Goal: Task Accomplishment & Management: Use online tool/utility

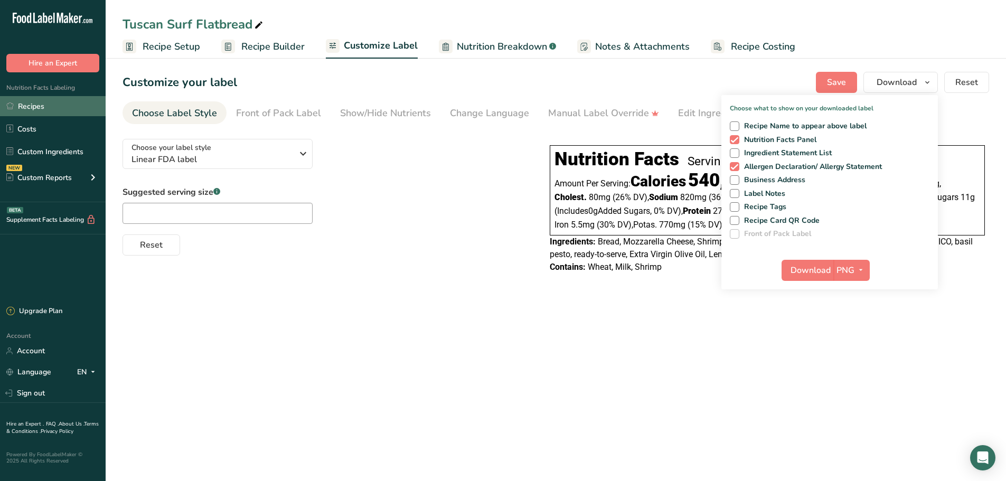
click at [35, 106] on link "Recipes" at bounding box center [53, 106] width 106 height 20
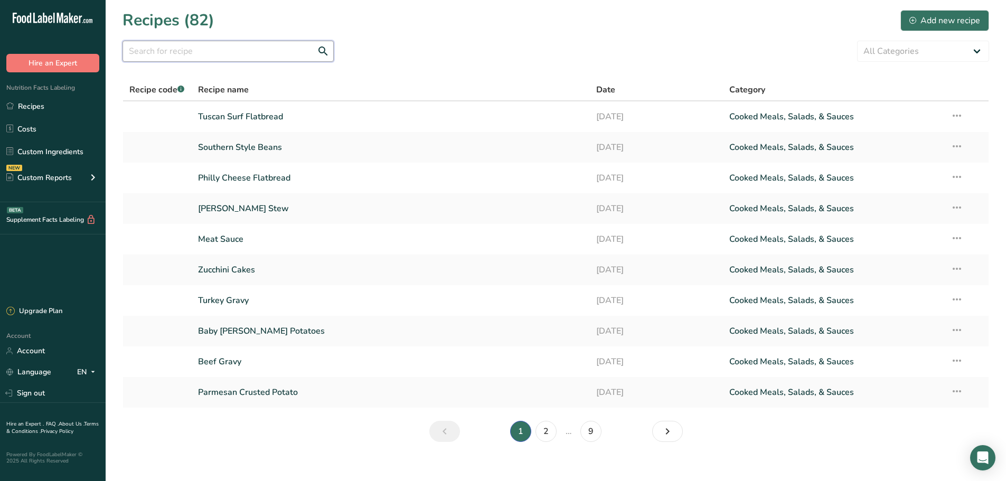
click at [173, 59] on input "text" at bounding box center [227, 51] width 211 height 21
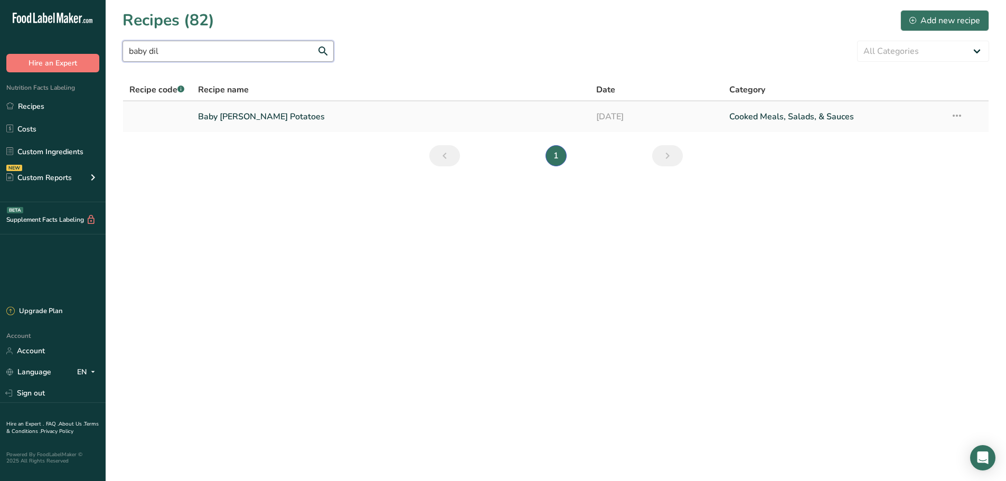
type input "baby dil"
click at [253, 112] on link "Baby [PERSON_NAME] Potatoes" at bounding box center [391, 117] width 386 height 22
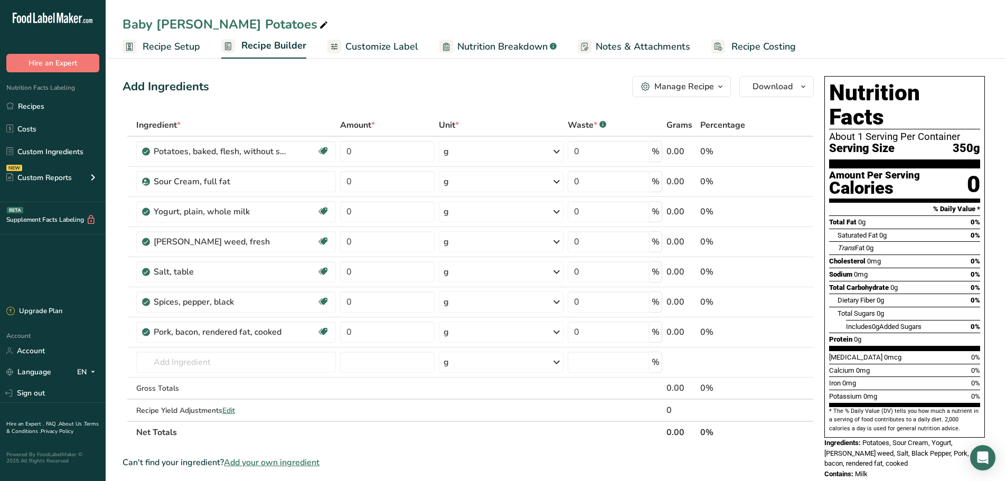
click at [163, 45] on span "Recipe Setup" at bounding box center [172, 47] width 58 height 14
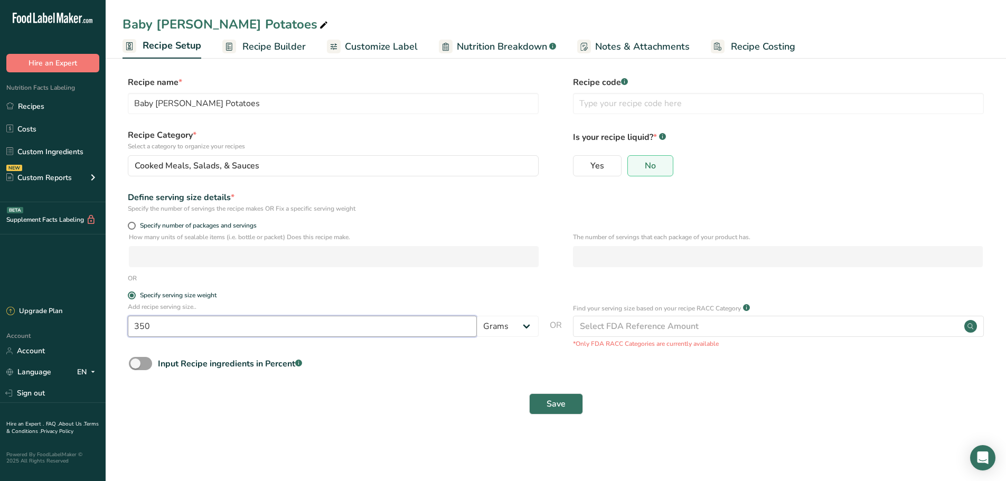
drag, startPoint x: 158, startPoint y: 328, endPoint x: 97, endPoint y: 339, distance: 62.3
click at [97, 339] on div ".a-20{fill:#fff;} Hire an Expert Nutrition Facts Labeling Recipes Costs Custom …" at bounding box center [503, 240] width 1006 height 481
type input "225"
click at [560, 409] on span "Save" at bounding box center [555, 404] width 19 height 13
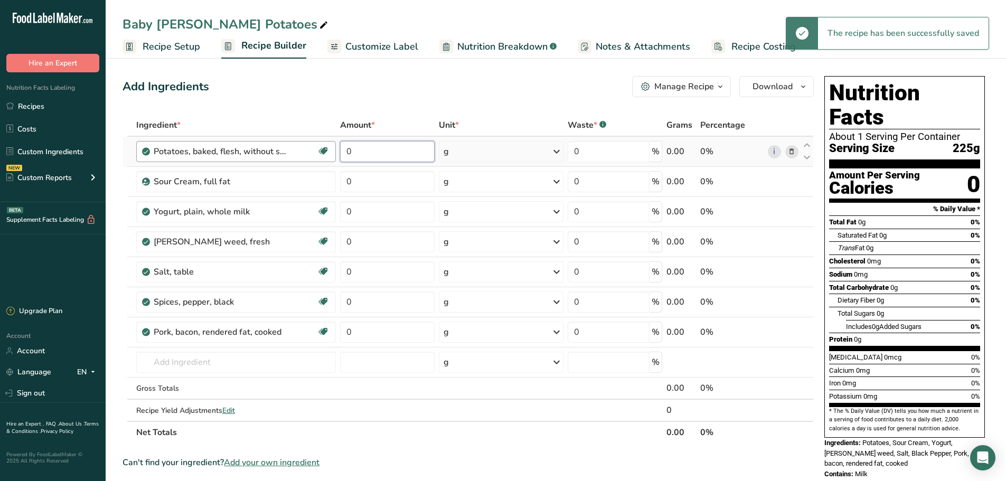
drag, startPoint x: 364, startPoint y: 155, endPoint x: 330, endPoint y: 160, distance: 33.6
click at [330, 160] on tr "Potatoes, baked, flesh, without salt Source of Antioxidants Dairy free Gluten f…" at bounding box center [468, 152] width 690 height 30
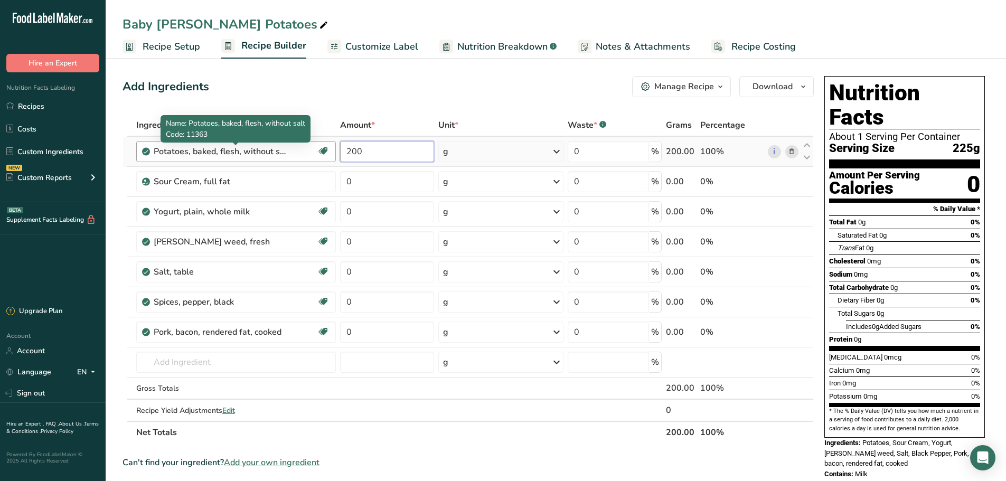
drag, startPoint x: 357, startPoint y: 149, endPoint x: 243, endPoint y: 151, distance: 114.0
click at [243, 149] on tr "Potatoes, baked, flesh, without salt Source of Antioxidants Dairy free Gluten f…" at bounding box center [468, 152] width 690 height 30
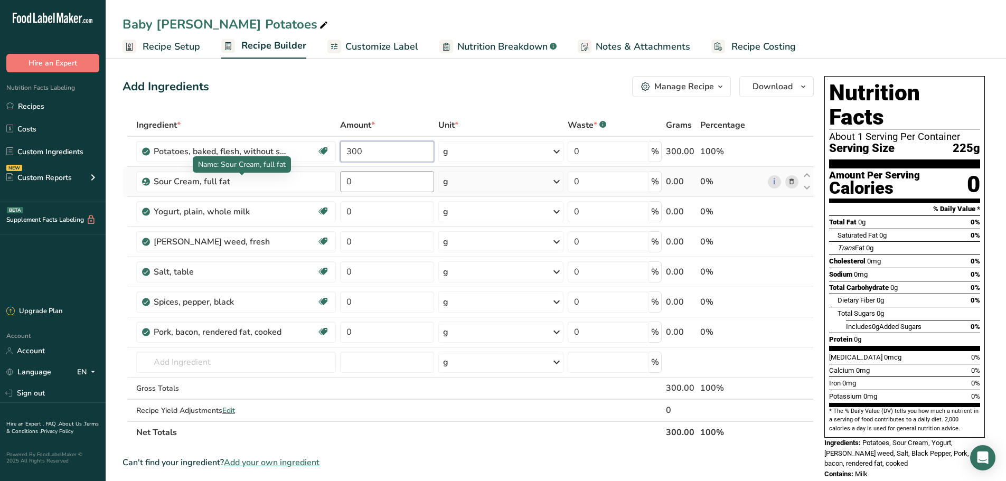
type input "300"
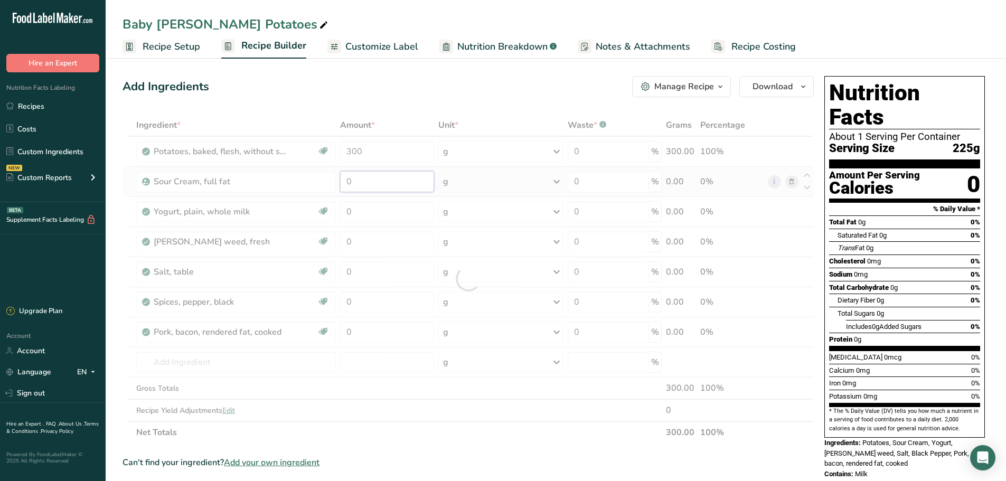
click at [350, 177] on div "Ingredient * Amount * Unit * Waste * .a-a{fill:#347362;}.b-a{fill:#fff;} Grams …" at bounding box center [467, 278] width 691 height 329
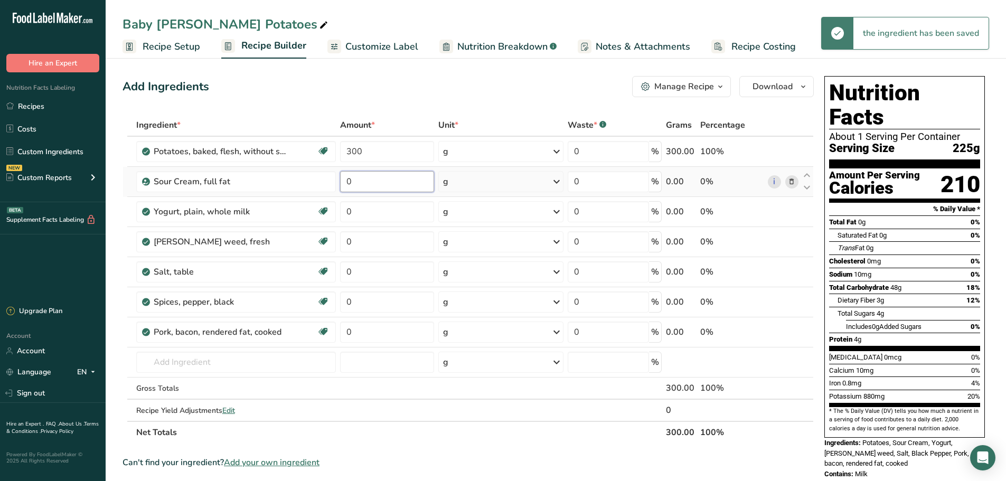
drag, startPoint x: 366, startPoint y: 184, endPoint x: 338, endPoint y: 184, distance: 28.0
click at [338, 184] on td "0" at bounding box center [387, 182] width 98 height 30
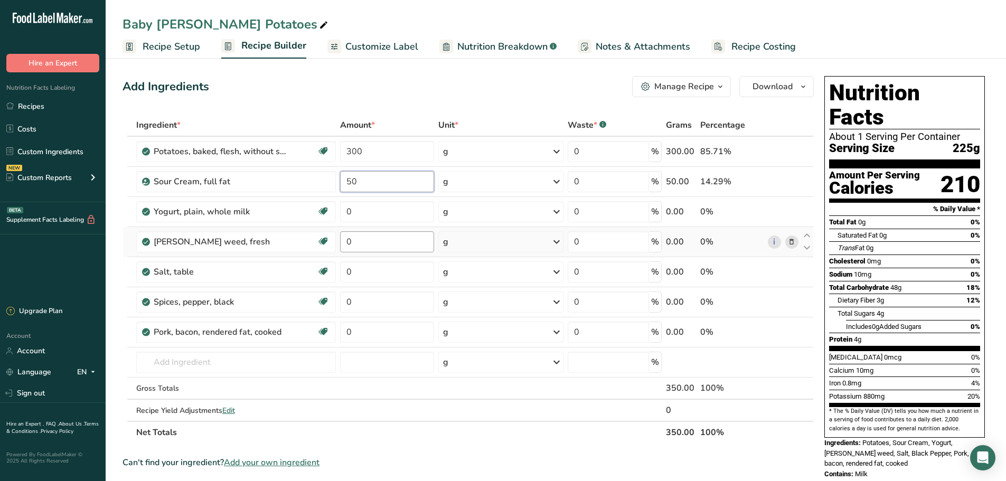
type input "50"
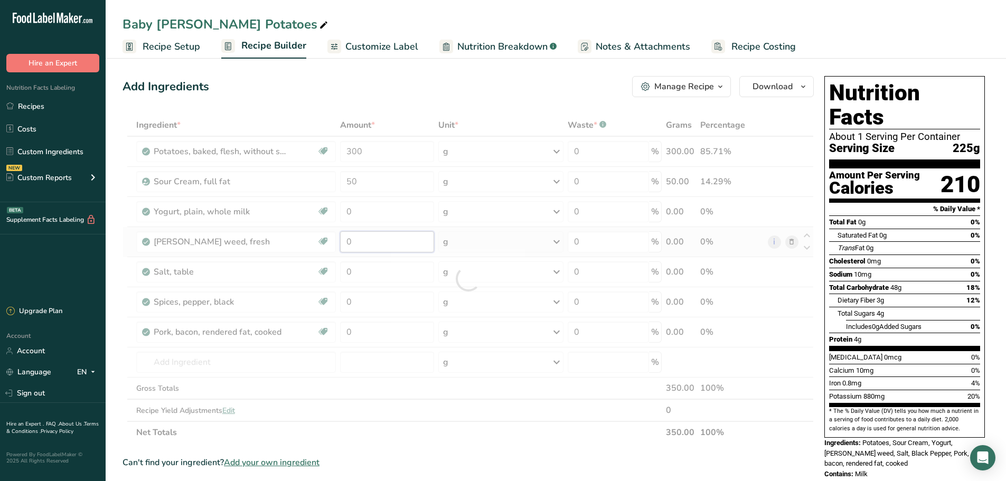
click at [365, 241] on div "Ingredient * Amount * Unit * Waste * .a-a{fill:#347362;}.b-a{fill:#fff;} Grams …" at bounding box center [467, 278] width 691 height 329
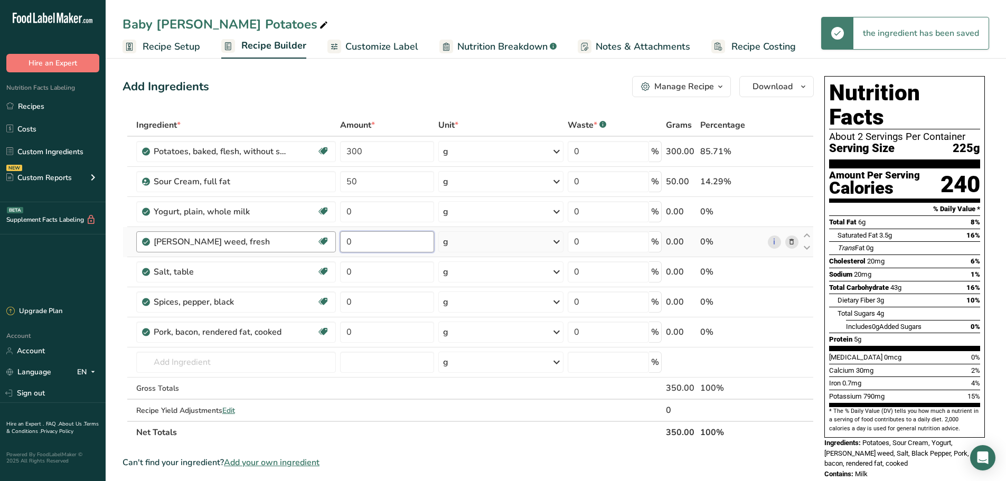
drag, startPoint x: 365, startPoint y: 241, endPoint x: 327, endPoint y: 243, distance: 37.5
click at [327, 243] on tr "[PERSON_NAME] weed, fresh Dairy free Gluten free Vegan Vegetarian Soy free 0 g …" at bounding box center [468, 242] width 690 height 30
type input "15"
click at [369, 268] on div "Ingredient * Amount * Unit * Waste * .a-a{fill:#347362;}.b-a{fill:#fff;} Grams …" at bounding box center [467, 278] width 691 height 329
click at [356, 278] on input "0" at bounding box center [387, 271] width 94 height 21
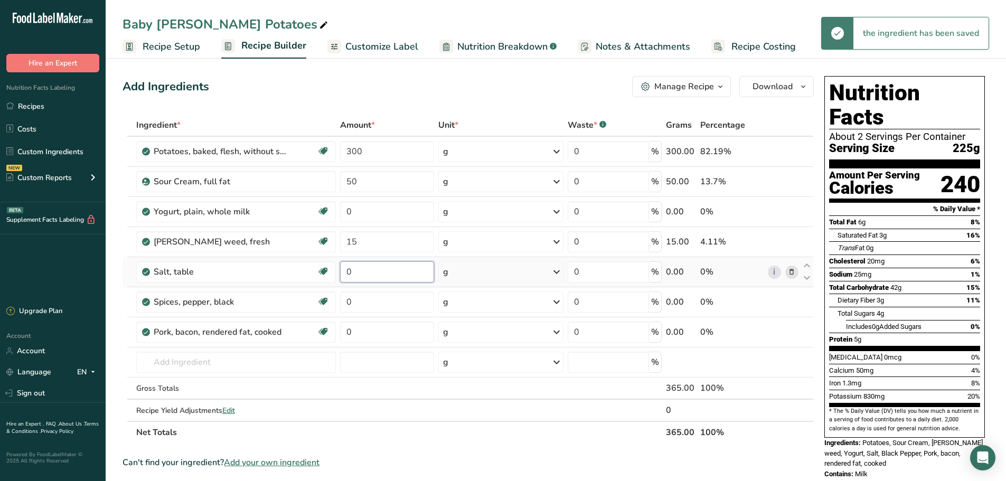
click at [356, 277] on input "0" at bounding box center [387, 271] width 94 height 21
drag, startPoint x: 354, startPoint y: 276, endPoint x: 313, endPoint y: 273, distance: 41.2
click at [313, 273] on tr "Salt, table Dairy free Gluten free Vegan Vegetarian Soy free 0 g Portions 1 tsp…" at bounding box center [468, 272] width 690 height 30
type input "1"
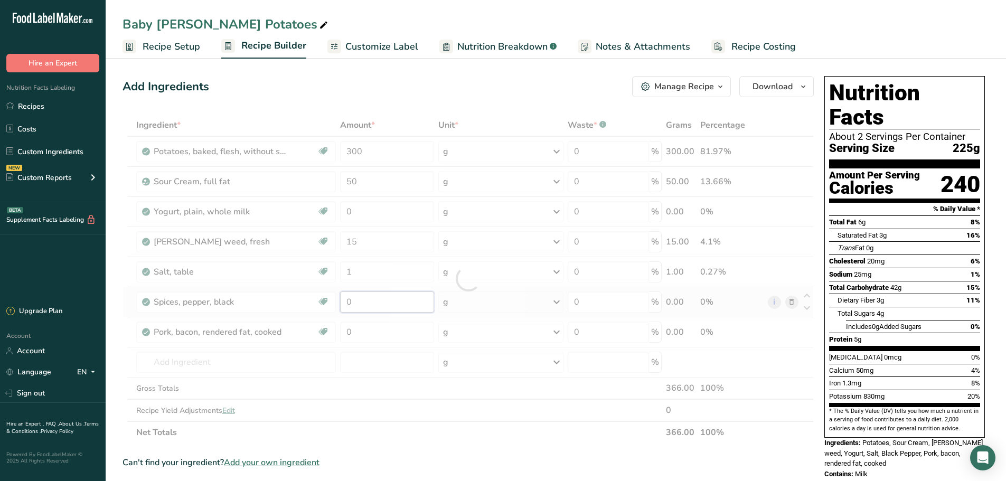
click at [360, 301] on div "Ingredient * Amount * Unit * Waste * .a-a{fill:#347362;}.b-a{fill:#fff;} Grams …" at bounding box center [467, 278] width 691 height 329
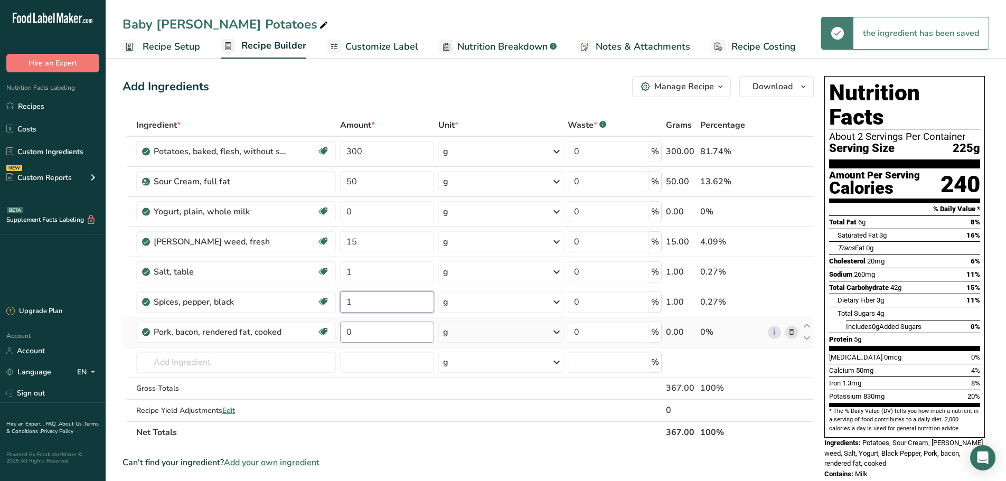
type input "1"
click at [379, 337] on div "Ingredient * Amount * Unit * Waste * .a-a{fill:#347362;}.b-a{fill:#fff;} Grams …" at bounding box center [467, 278] width 691 height 329
drag, startPoint x: 368, startPoint y: 334, endPoint x: 297, endPoint y: 334, distance: 71.3
click at [297, 334] on tr "Pork, bacon, rendered fat, cooked Dairy free Gluten free Soy free 0 g Portions …" at bounding box center [468, 332] width 690 height 30
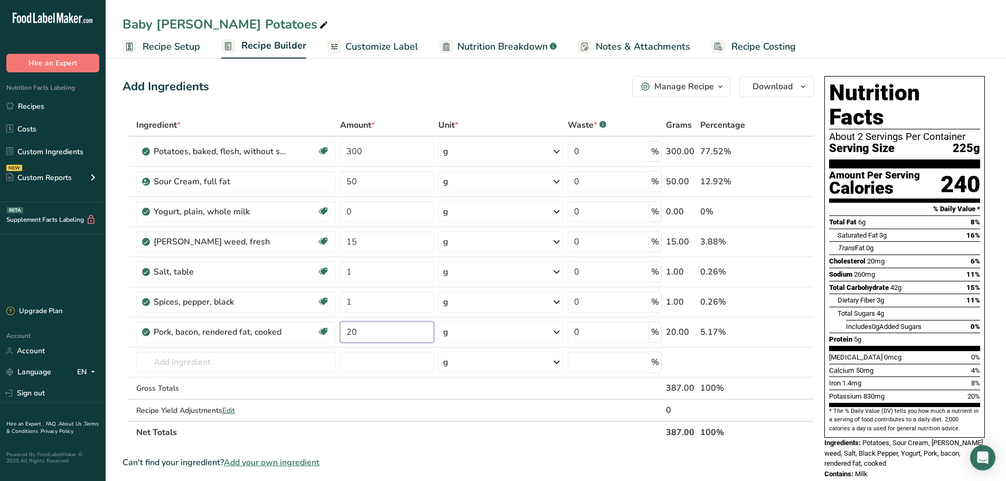
type input "20"
click at [381, 92] on div "Add Ingredients Manage Recipe Delete Recipe Duplicate Recipe Scale Recipe Save …" at bounding box center [467, 86] width 691 height 21
drag, startPoint x: 371, startPoint y: 183, endPoint x: 297, endPoint y: 184, distance: 73.9
click at [297, 184] on tr "Sour Cream, full fat 50 g Weight Units g kg mg See more Volume Units l Volume u…" at bounding box center [468, 182] width 690 height 30
type input "75"
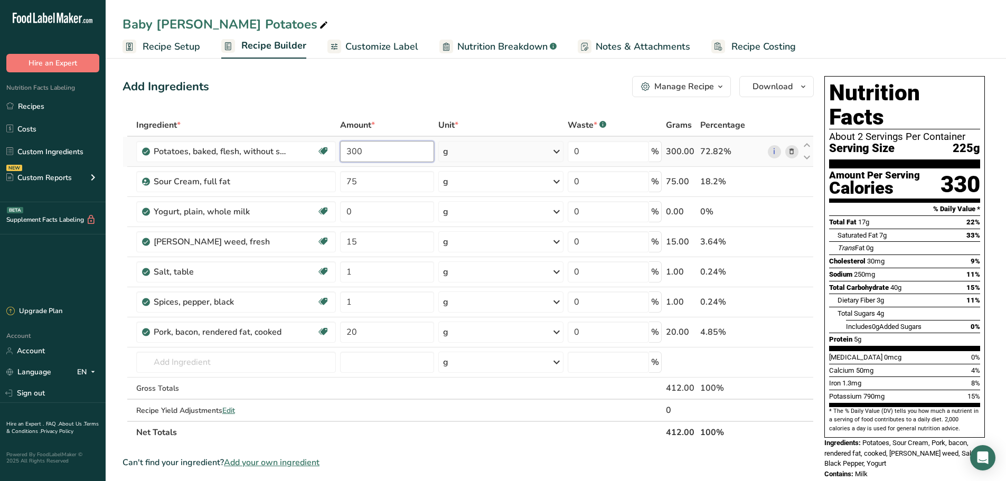
click at [374, 152] on div "Ingredient * Amount * Unit * Waste * .a-a{fill:#347362;}.b-a{fill:#fff;} Grams …" at bounding box center [467, 278] width 691 height 329
type input "338"
click at [408, 81] on div "Add Ingredients Manage Recipe Delete Recipe Duplicate Recipe Scale Recipe Save …" at bounding box center [467, 86] width 691 height 21
click at [777, 89] on span "Download" at bounding box center [772, 86] width 40 height 13
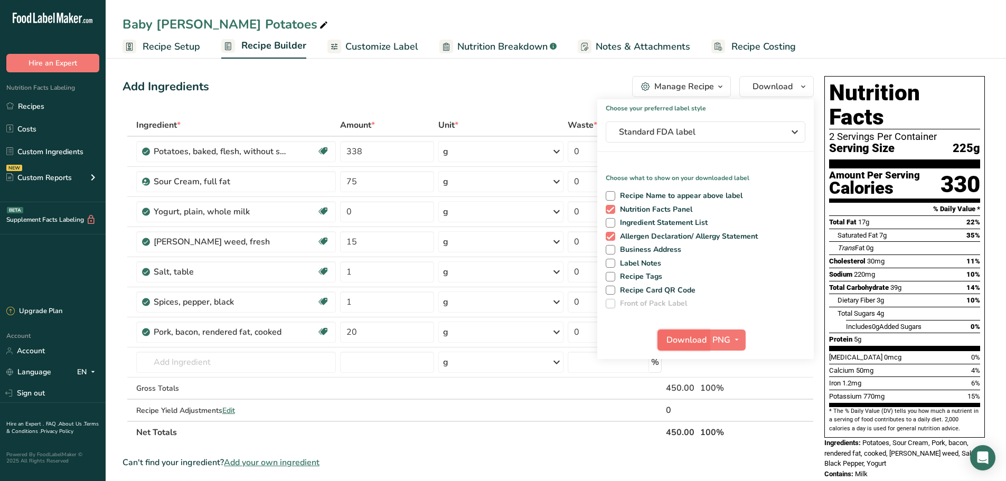
click at [688, 336] on span "Download" at bounding box center [686, 340] width 40 height 13
click at [697, 138] on span "Standard FDA label" at bounding box center [698, 132] width 158 height 13
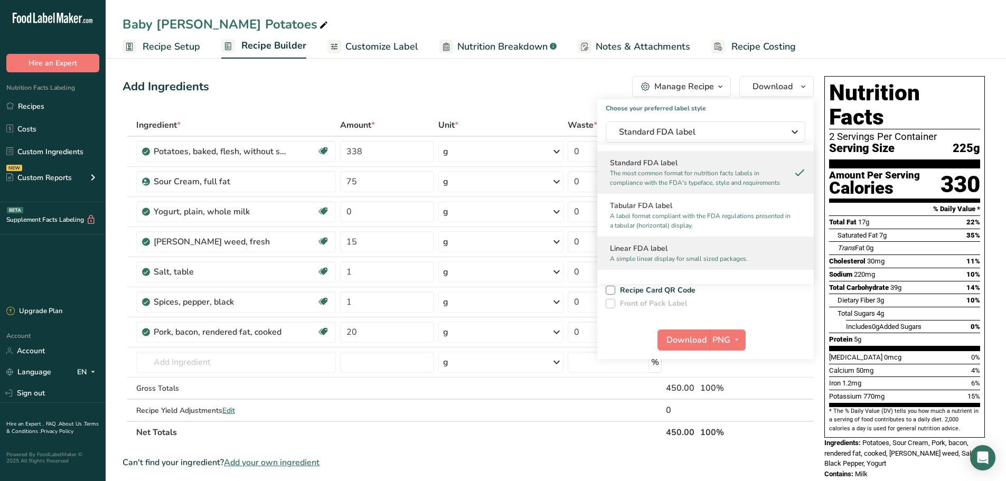
click at [627, 248] on h2 "Linear FDA label" at bounding box center [705, 248] width 191 height 11
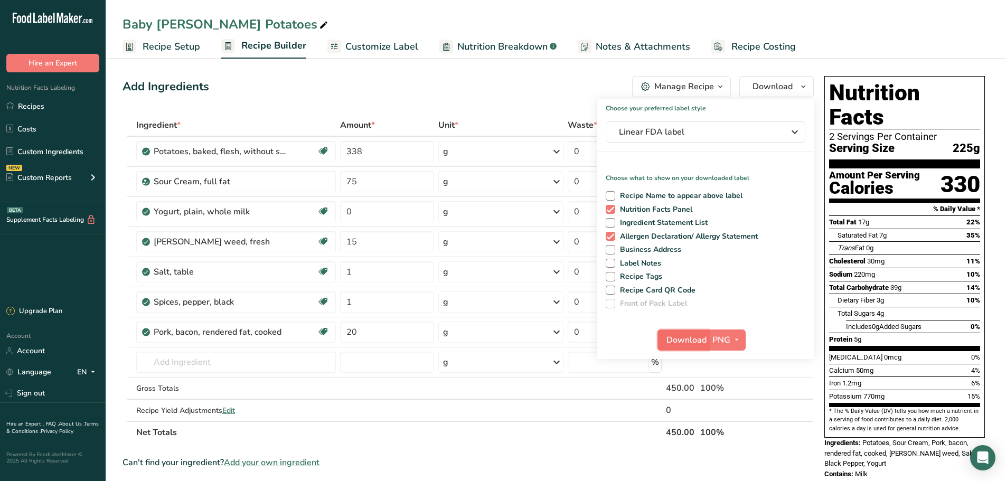
click at [684, 334] on span "Download" at bounding box center [686, 340] width 40 height 13
